Goal: Transaction & Acquisition: Purchase product/service

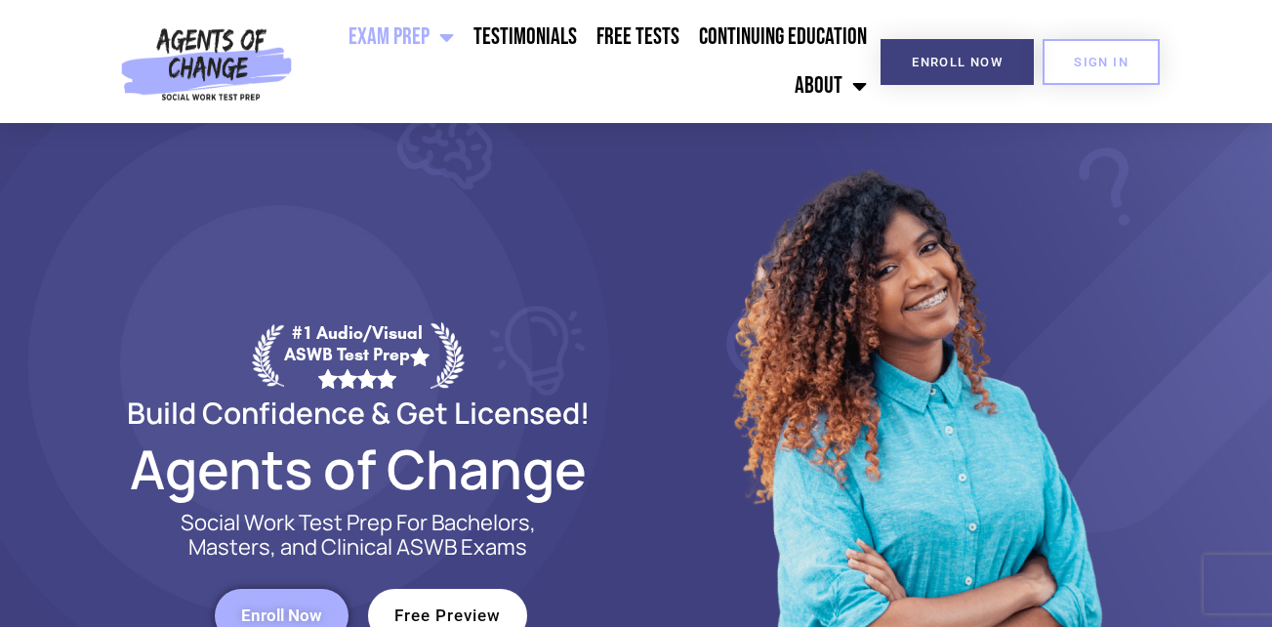
scroll to position [3, 0]
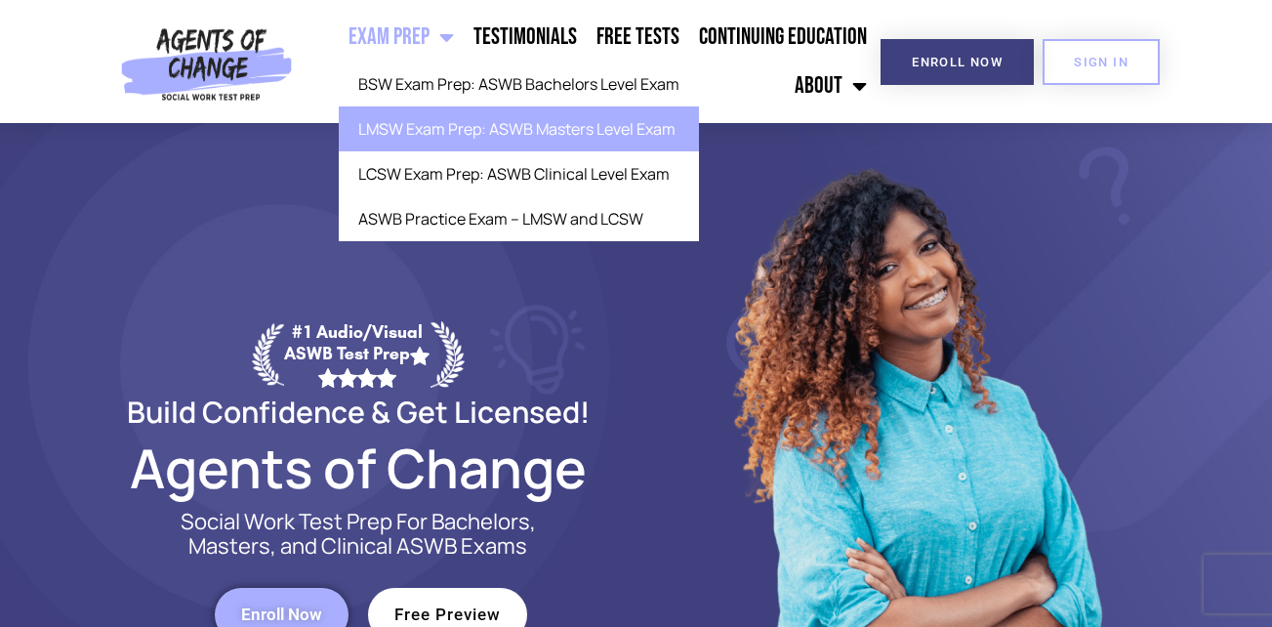
click at [440, 124] on link "LMSW Exam Prep: ASWB Masters Level Exam" at bounding box center [519, 128] width 360 height 45
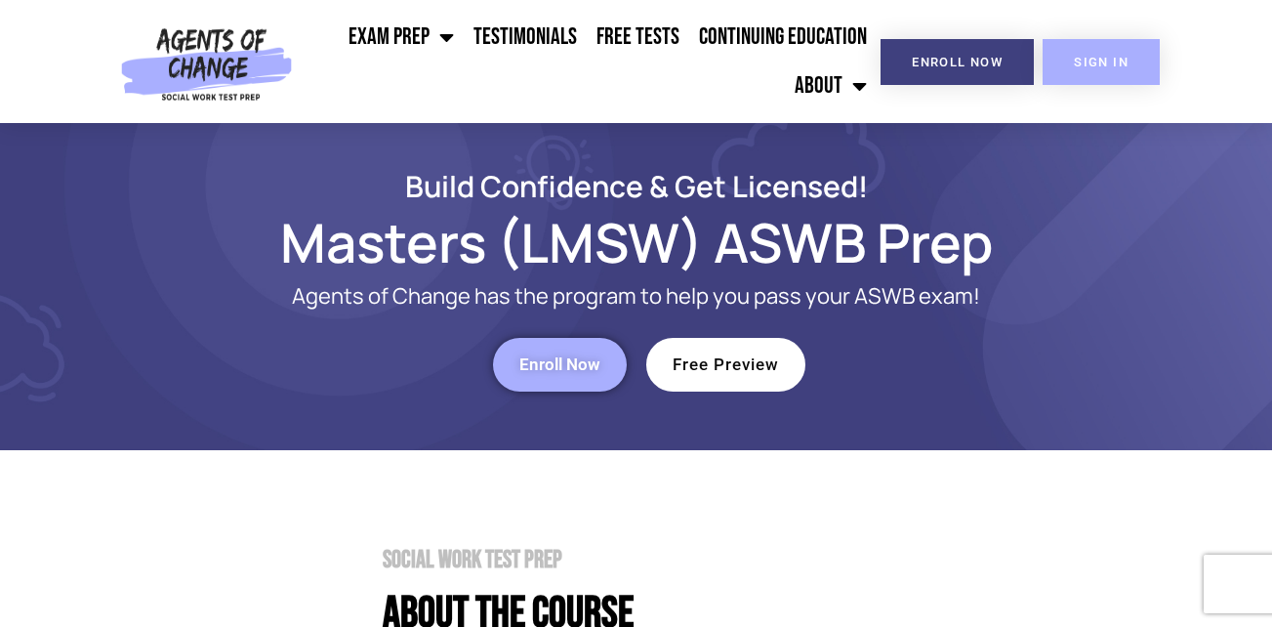
click at [1086, 49] on link "SIGN IN" at bounding box center [1101, 62] width 117 height 46
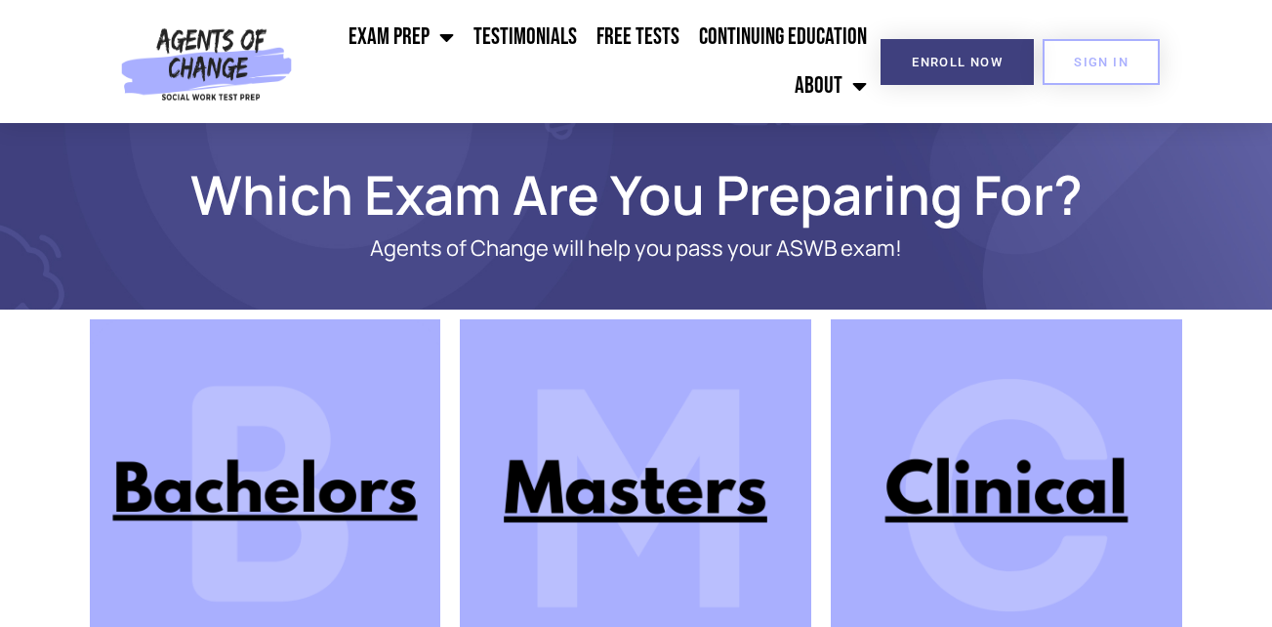
click at [647, 490] on img at bounding box center [635, 494] width 351 height 351
